Goal: Information Seeking & Learning: Learn about a topic

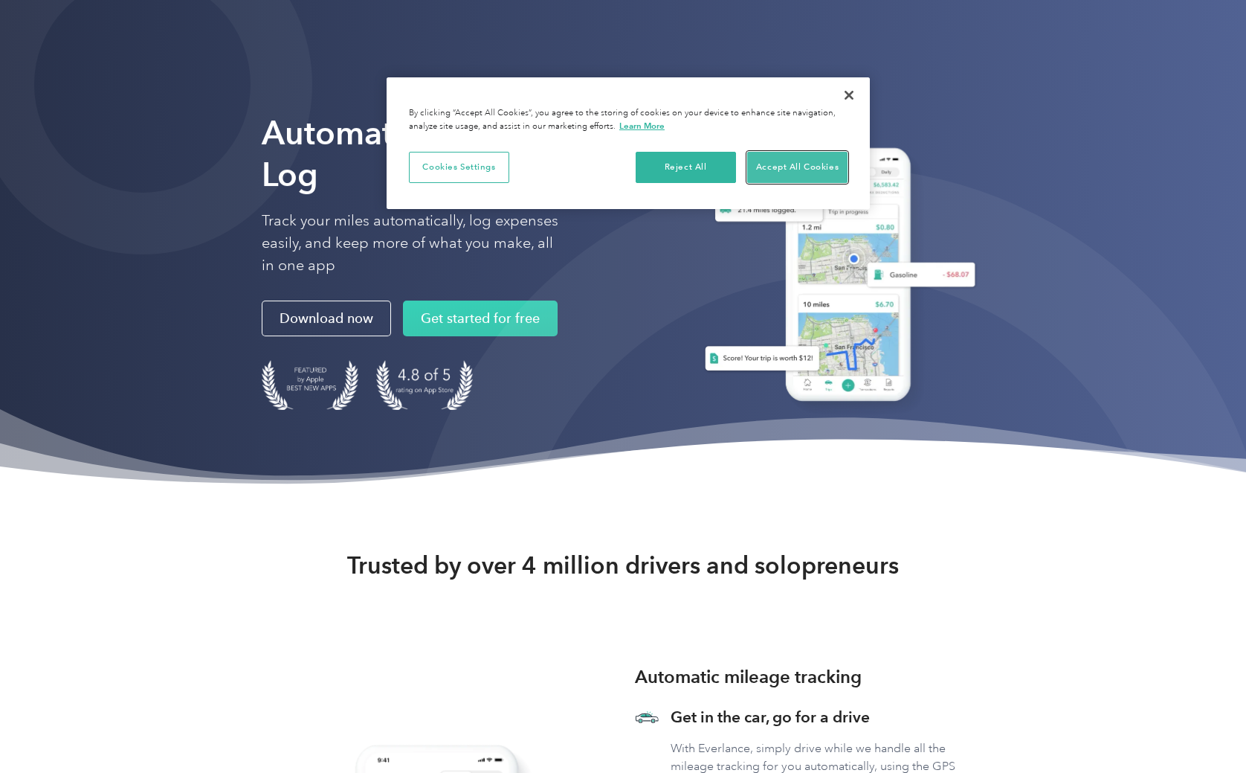
click at [808, 165] on button "Accept All Cookies" at bounding box center [797, 167] width 100 height 31
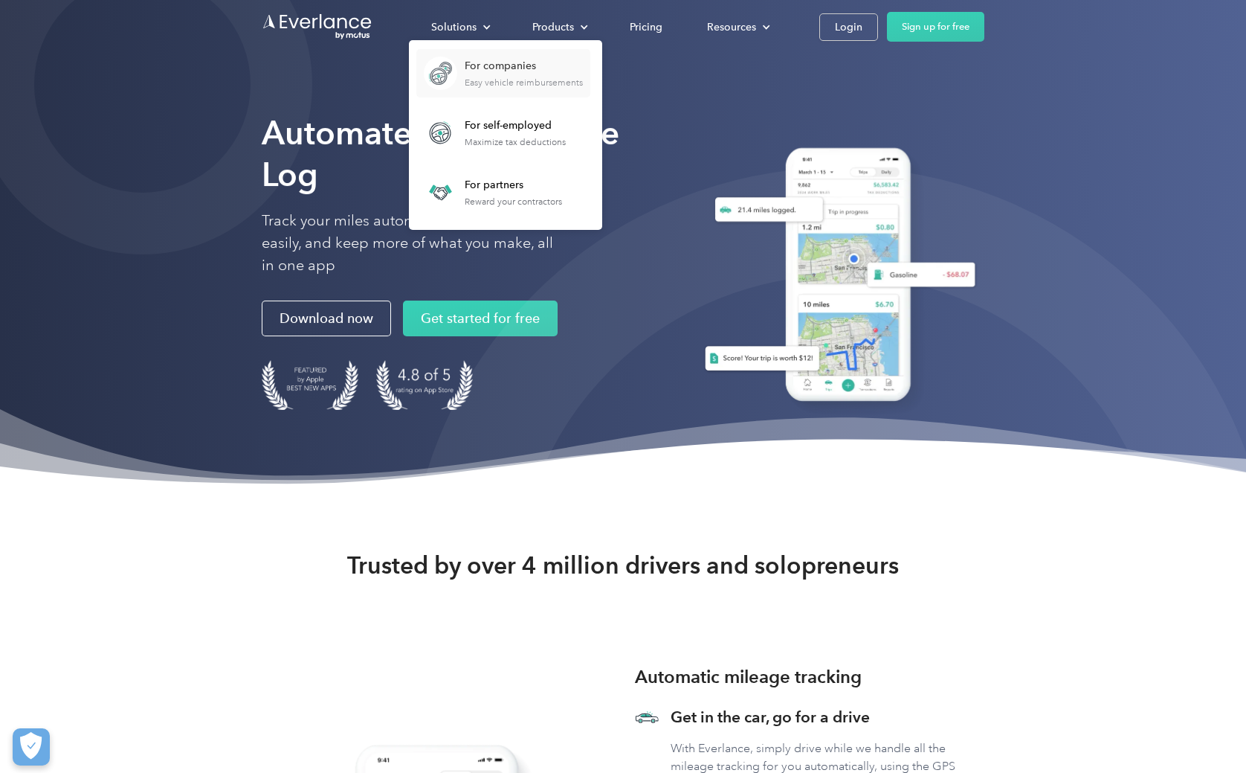
click at [469, 78] on div "Easy vehicle reimbursements" at bounding box center [524, 82] width 118 height 10
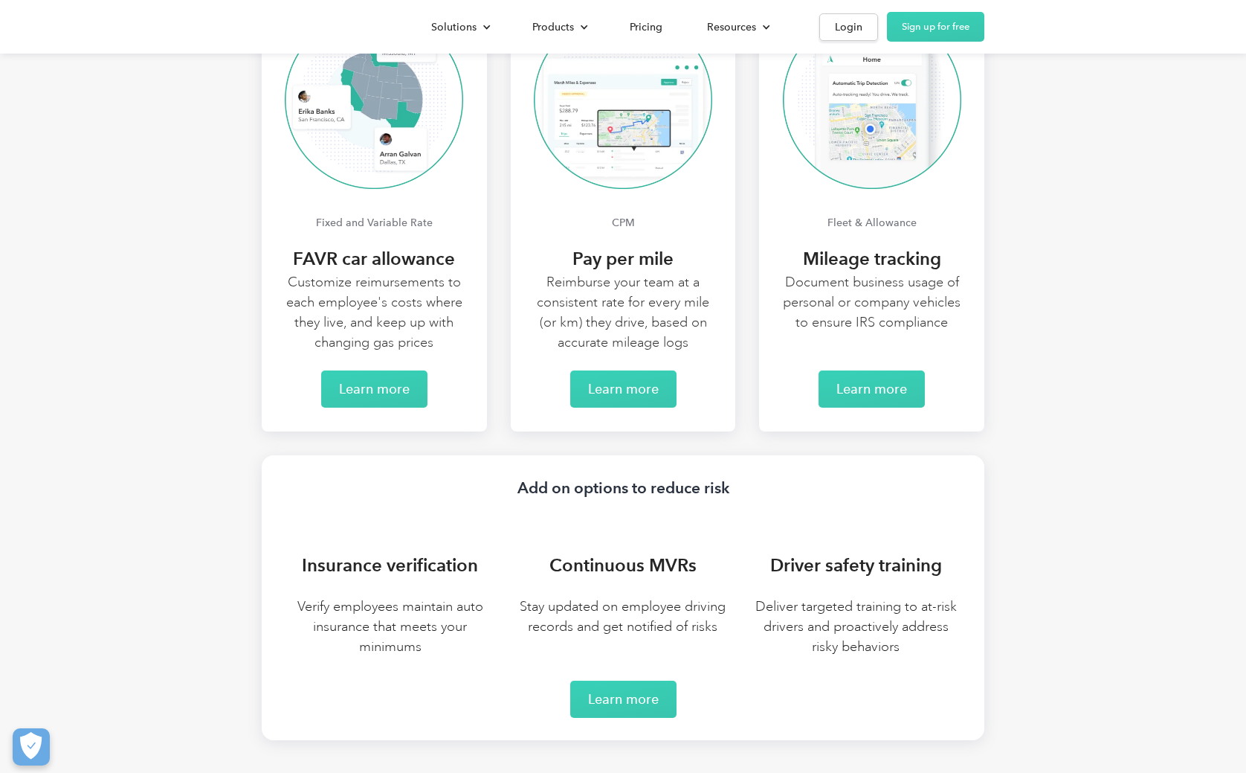
scroll to position [3049, 0]
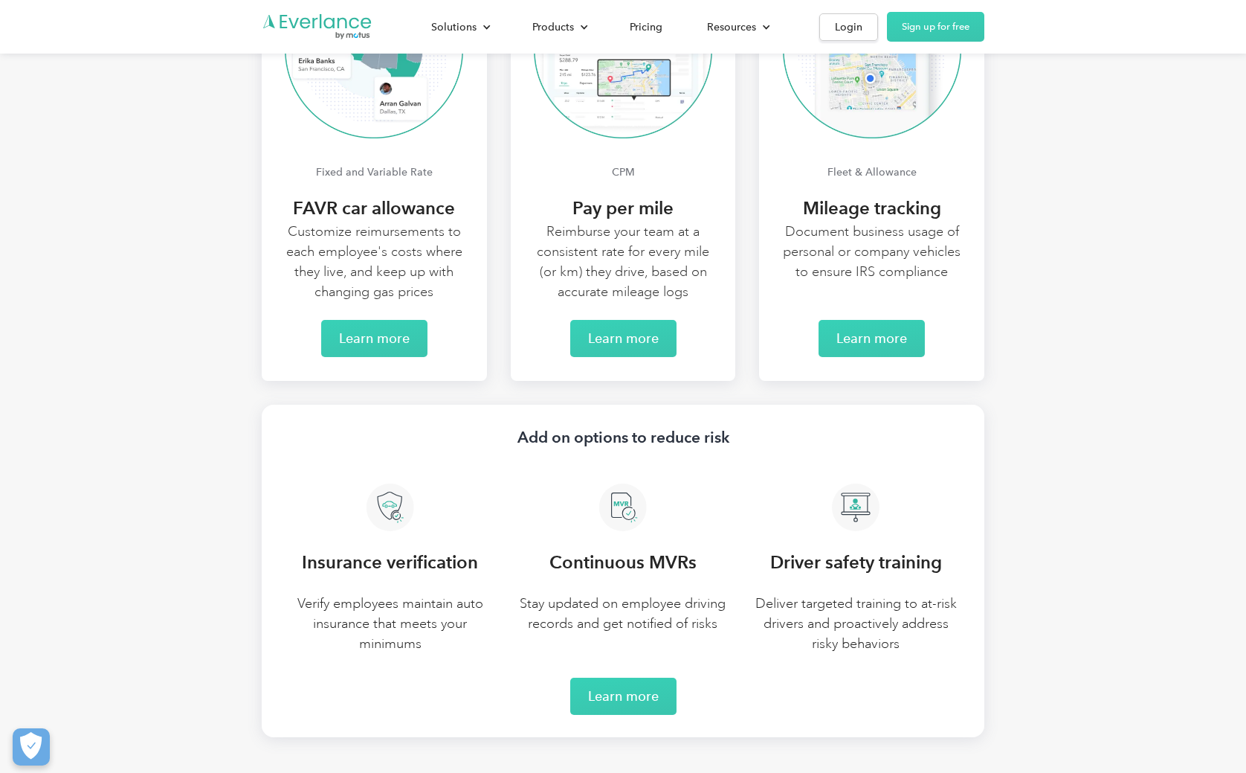
click at [387, 244] on p "Customize reimursements to each employee's costs where they live, and keep up w…" at bounding box center [374, 262] width 185 height 80
click at [382, 349] on link "Learn more" at bounding box center [374, 338] width 106 height 37
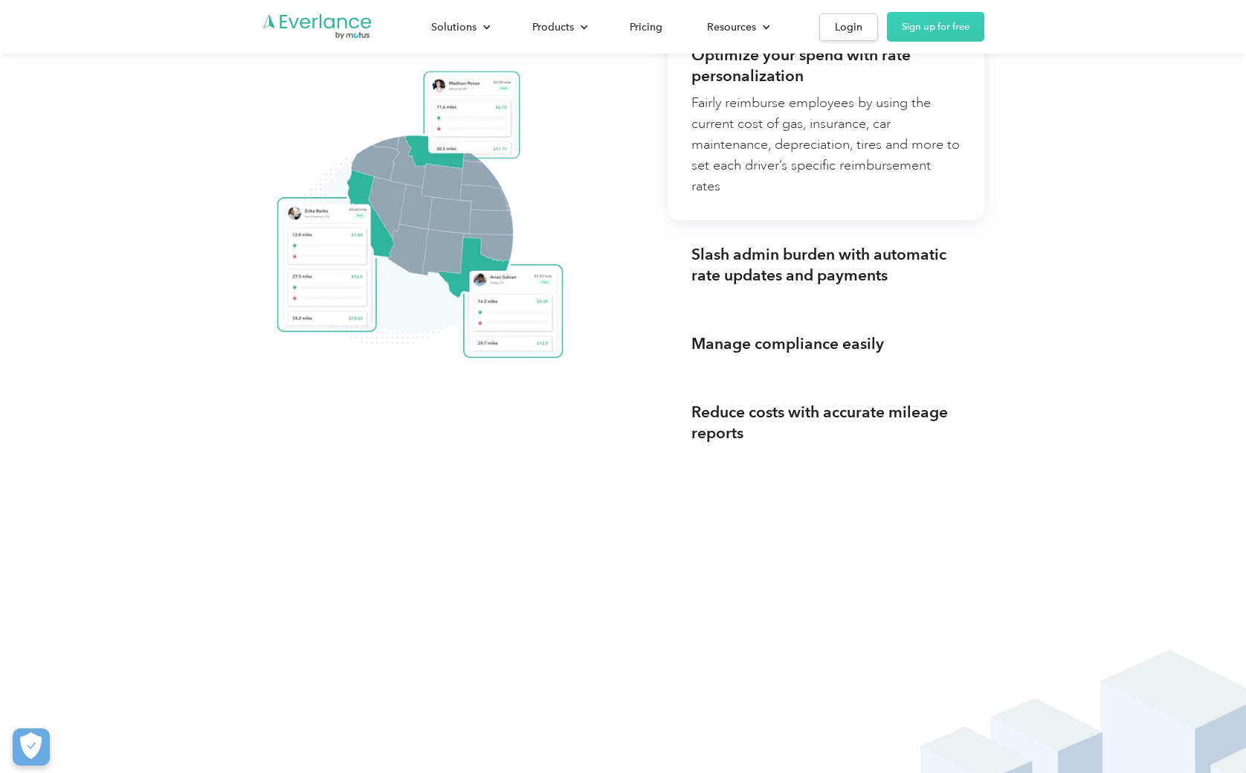
scroll to position [1514, 0]
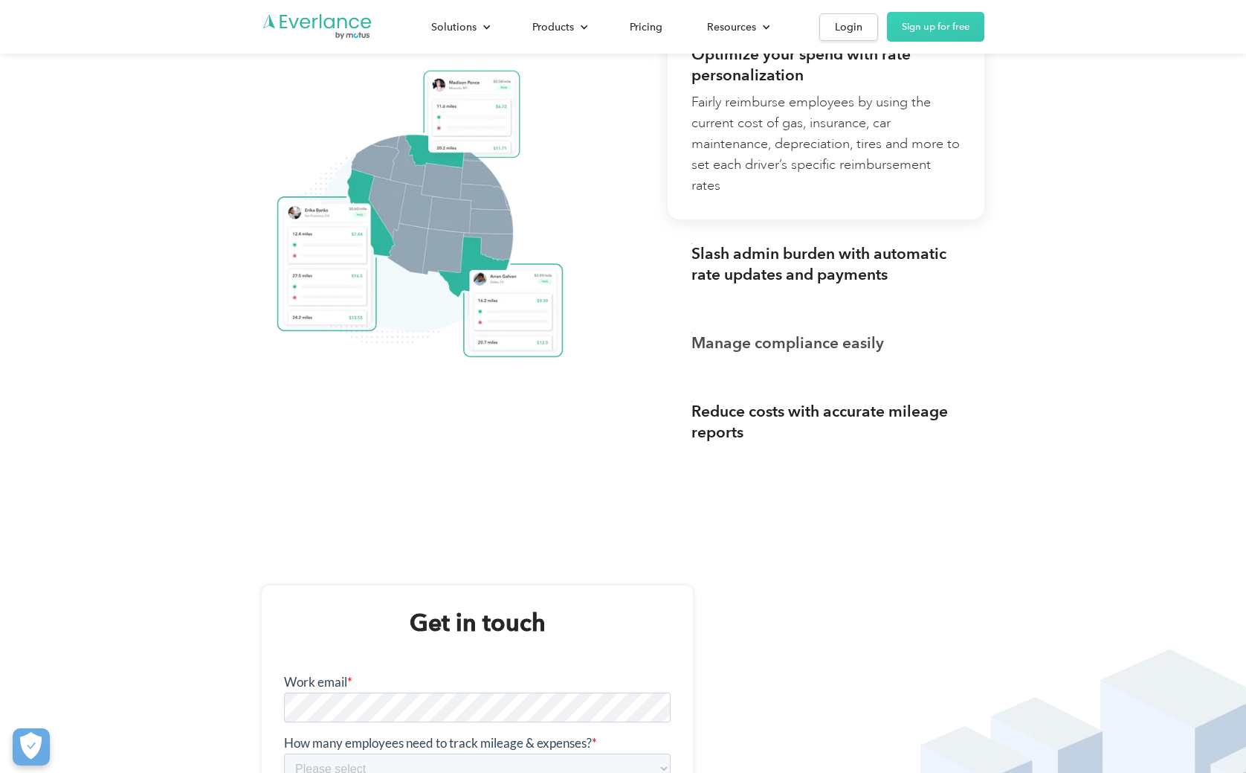
click at [808, 342] on div "Manage compliance easily" at bounding box center [788, 342] width 193 height 21
